Goal: Information Seeking & Learning: Find contact information

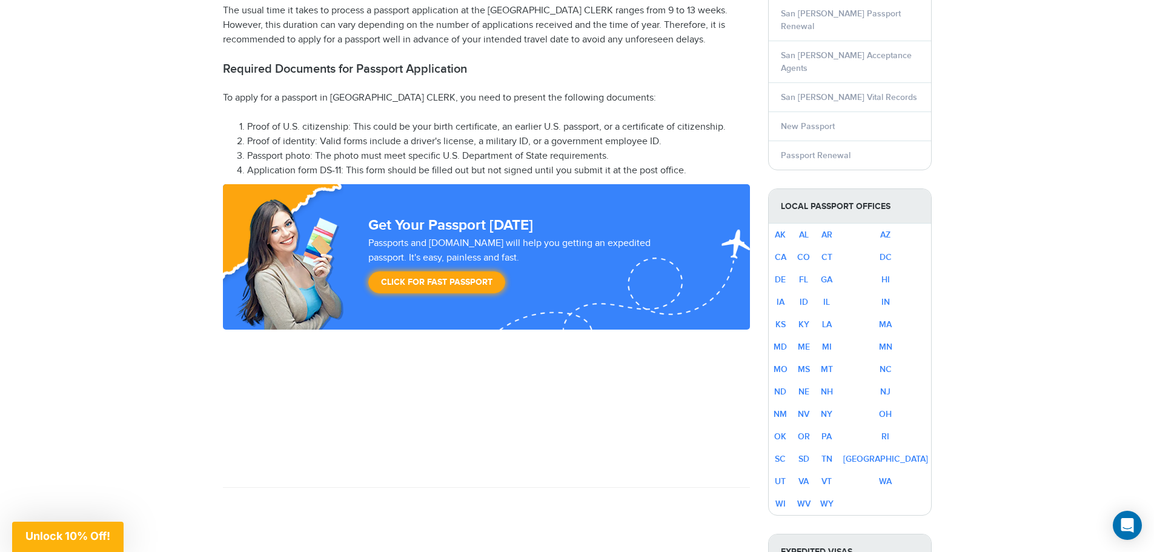
scroll to position [606, 0]
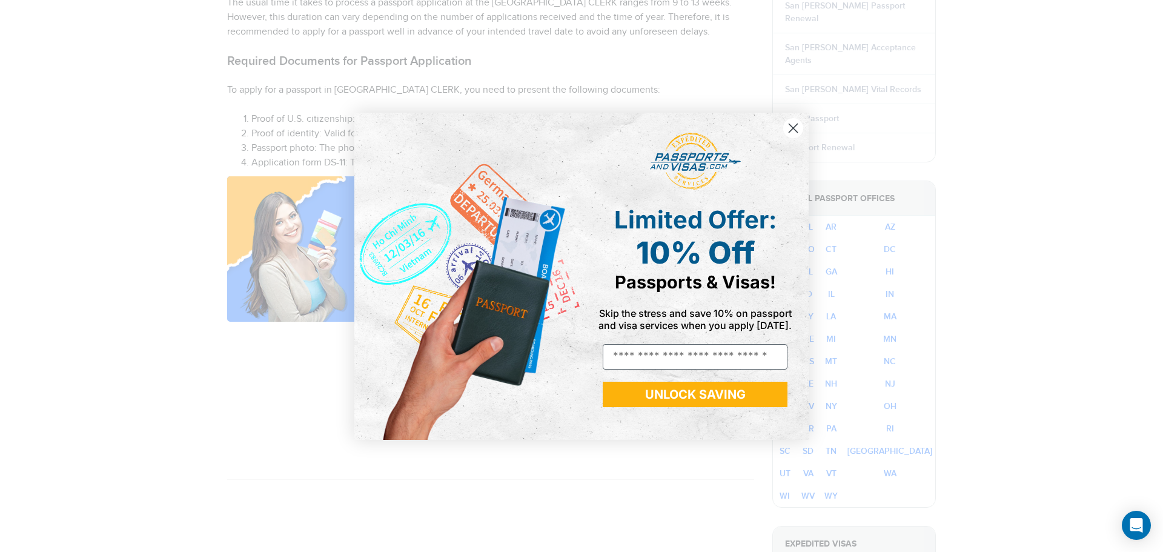
click at [792, 124] on circle "Close dialog" at bounding box center [793, 128] width 20 height 20
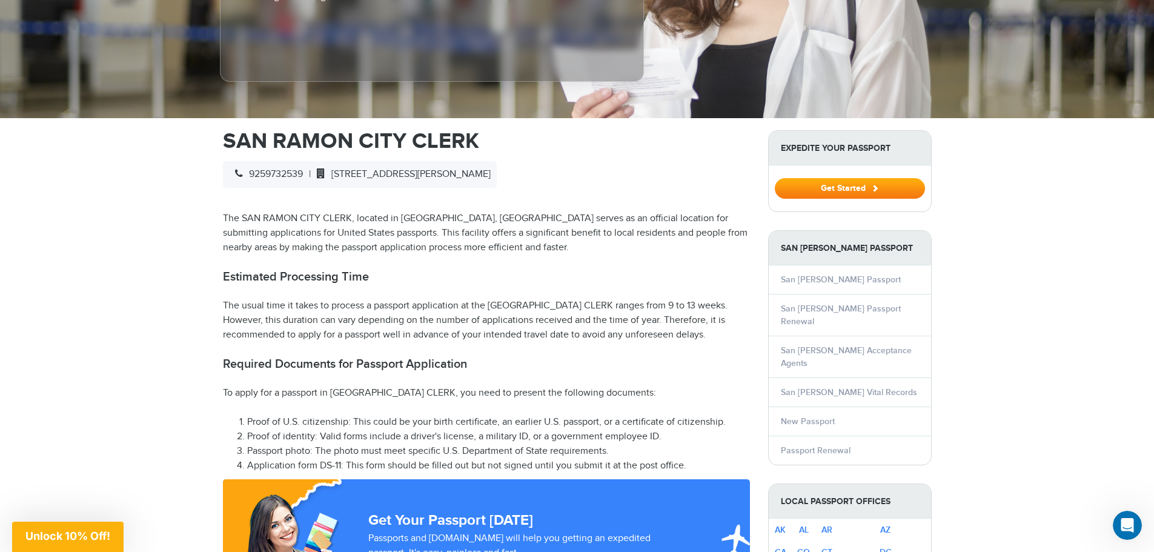
scroll to position [363, 0]
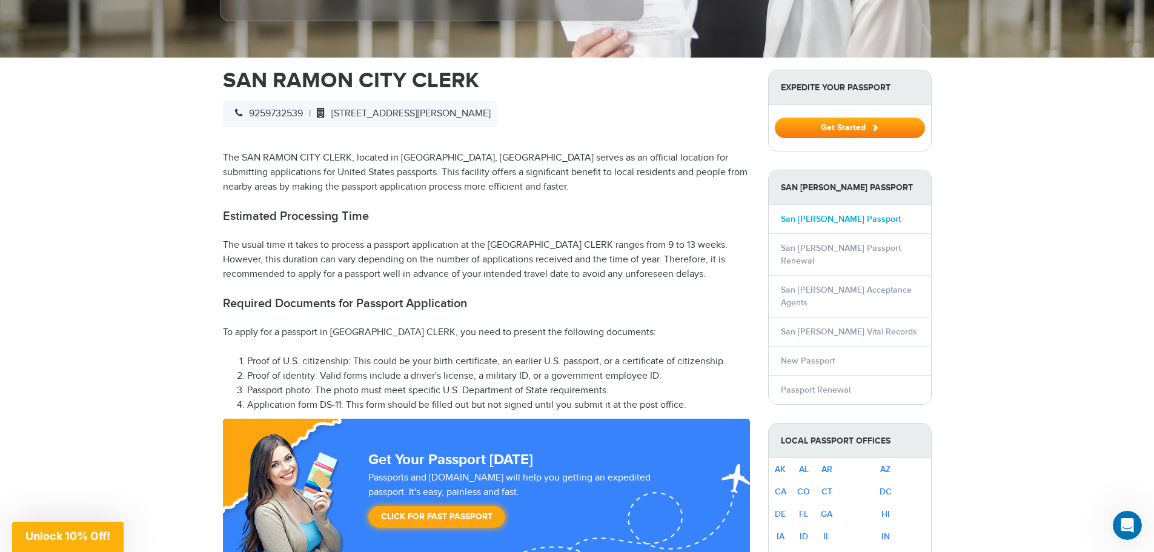
click at [829, 221] on link "San [PERSON_NAME] Passport" at bounding box center [841, 219] width 120 height 10
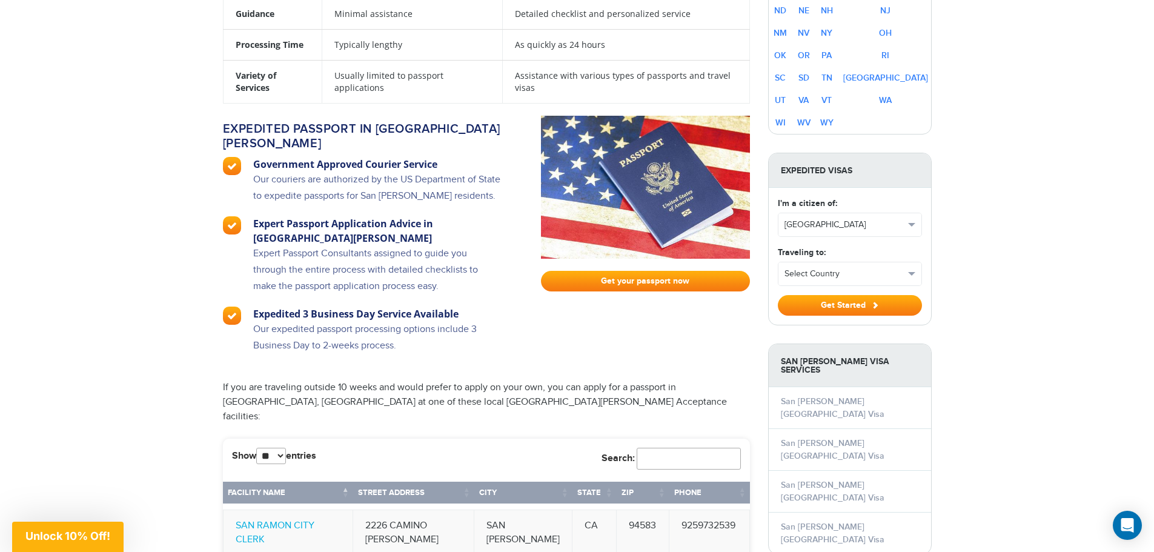
scroll to position [1030, 0]
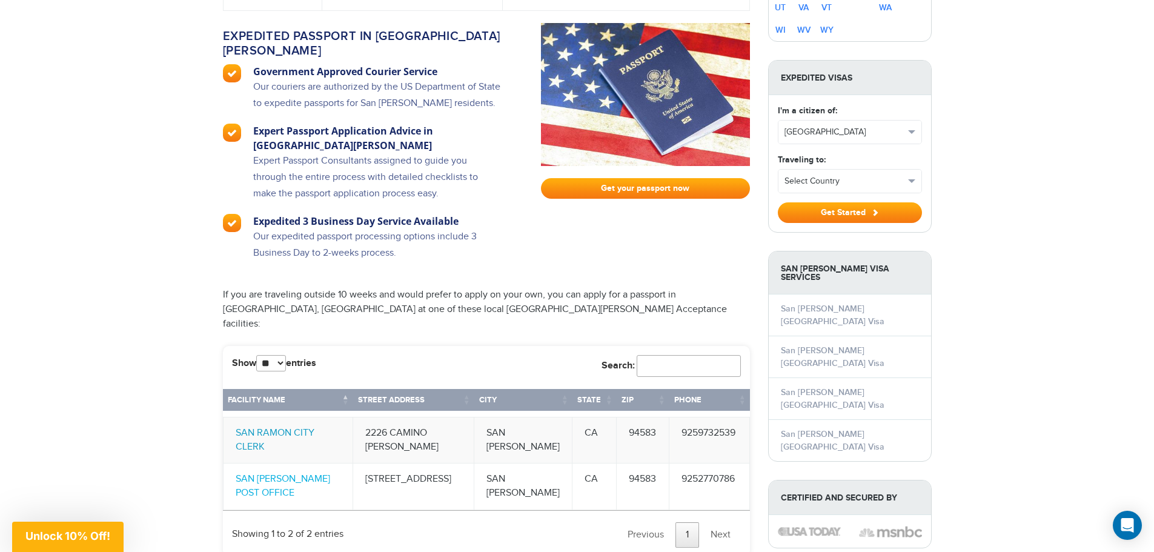
click at [314, 427] on link "SAN RAMON CITY CLERK" at bounding box center [275, 439] width 79 height 25
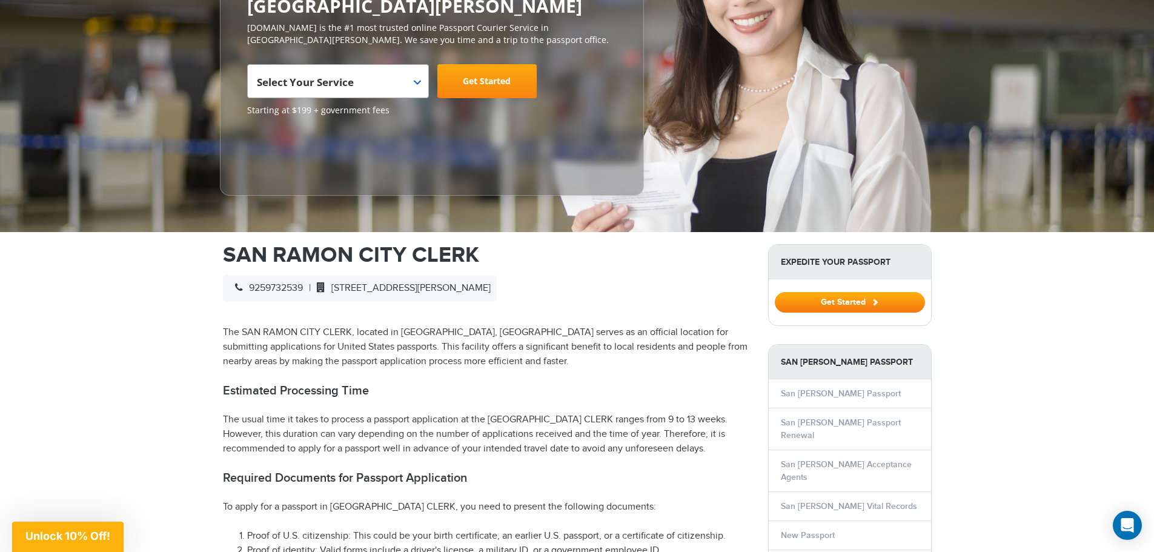
scroll to position [182, 0]
